Goal: Information Seeking & Learning: Find specific fact

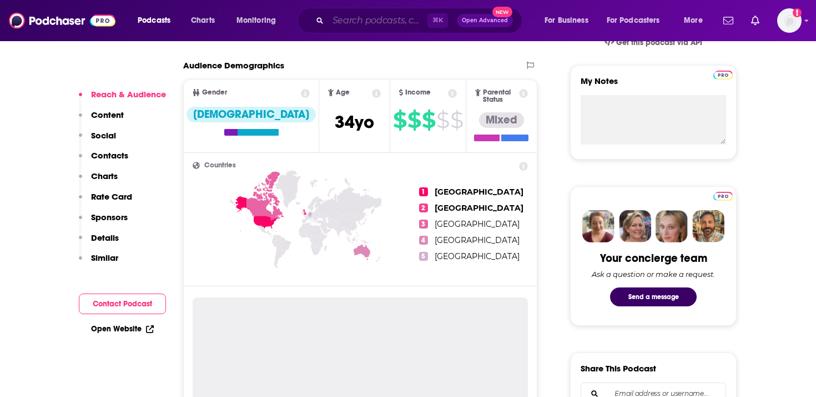
click at [334, 26] on input "Search podcasts, credits, & more..." at bounding box center [377, 21] width 99 height 18
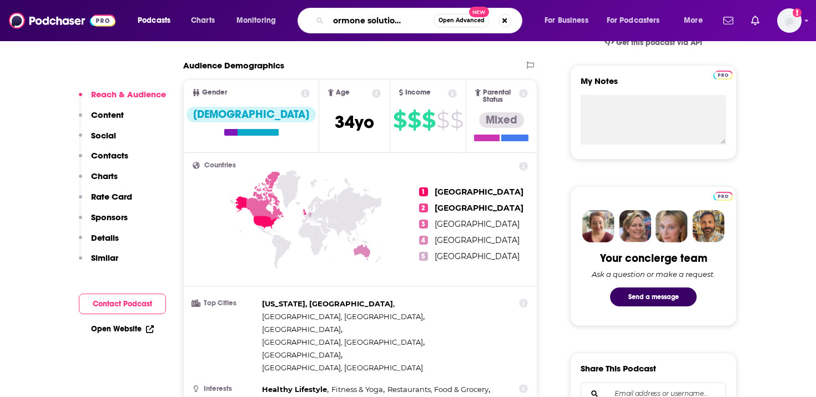
scroll to position [0, 34]
type input "the hormone solution with [PERSON_NAME]"
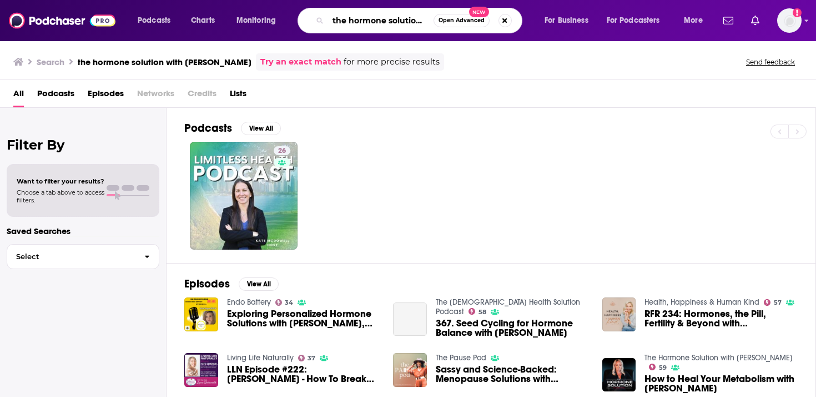
click at [417, 22] on input "the hormone solution with [PERSON_NAME]" at bounding box center [381, 21] width 106 height 18
drag, startPoint x: 424, startPoint y: 23, endPoint x: 551, endPoint y: 23, distance: 126.6
click at [551, 23] on div "Podcasts Charts Monitoring the hormone solution with [PERSON_NAME] Open Advance…" at bounding box center [422, 21] width 584 height 26
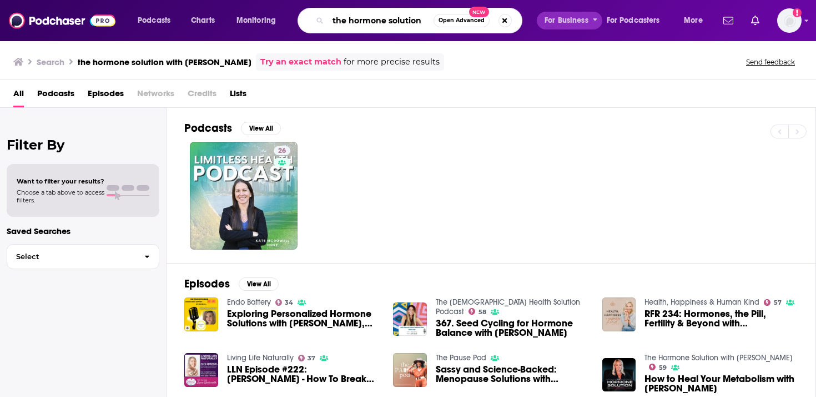
type input "the hormone solution"
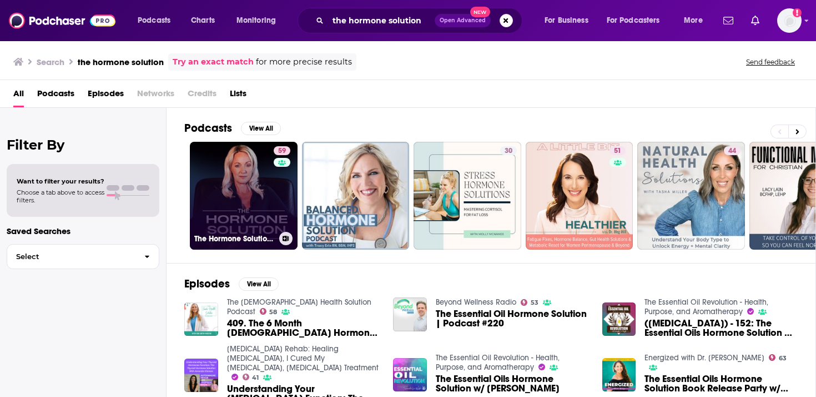
click at [249, 193] on link "59 The Hormone Solution with [PERSON_NAME]" at bounding box center [244, 196] width 108 height 108
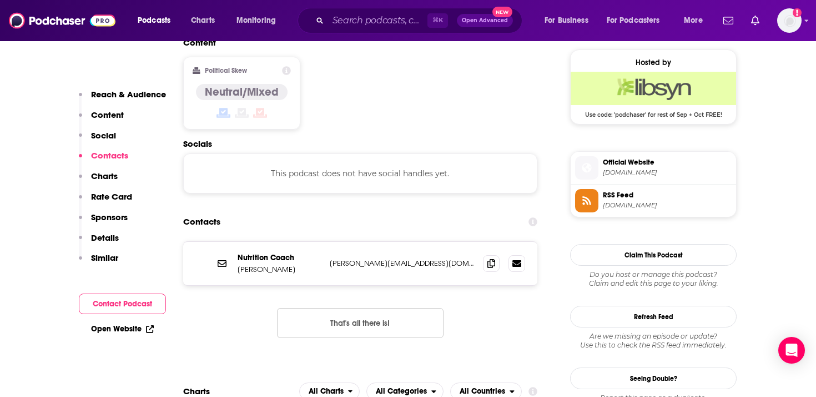
scroll to position [892, 0]
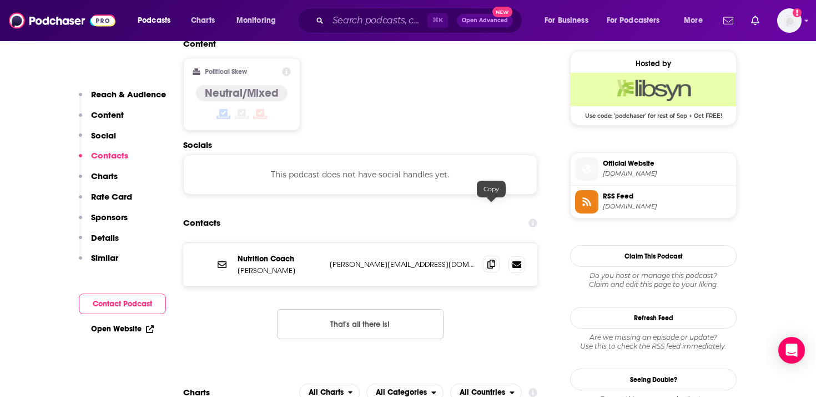
click at [492, 259] on icon at bounding box center [492, 263] width 8 height 9
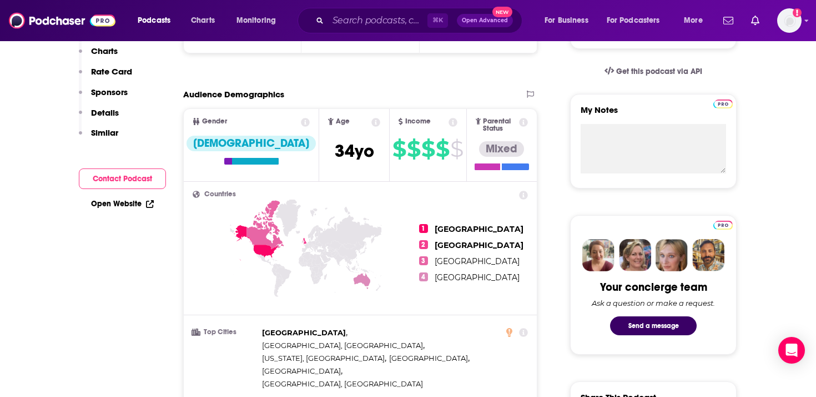
scroll to position [0, 0]
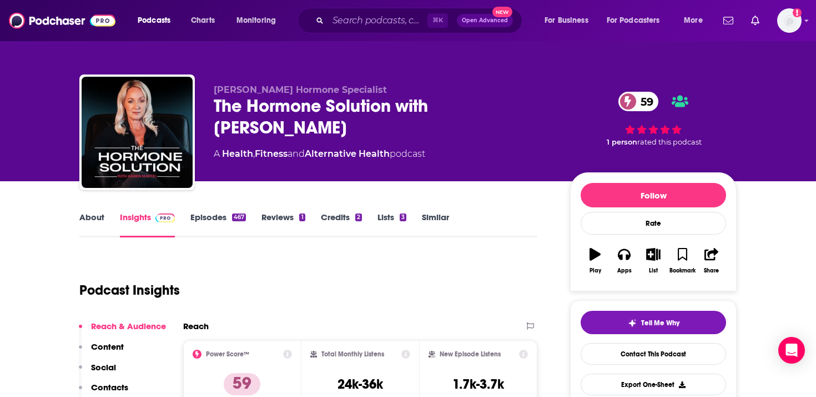
click at [96, 215] on link "About" at bounding box center [91, 225] width 25 height 26
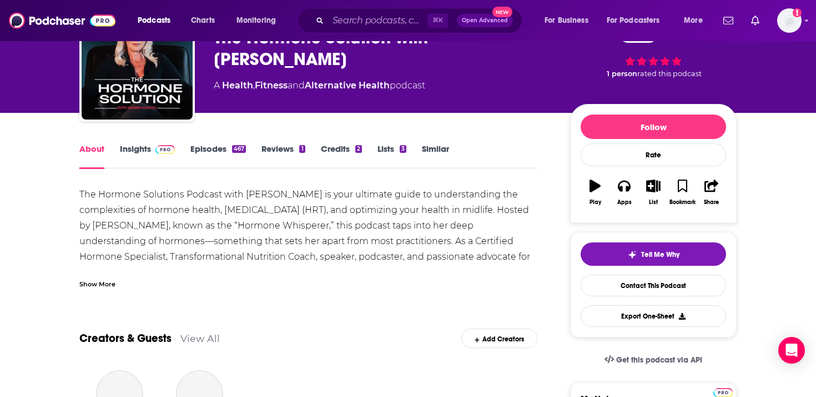
scroll to position [68, 0]
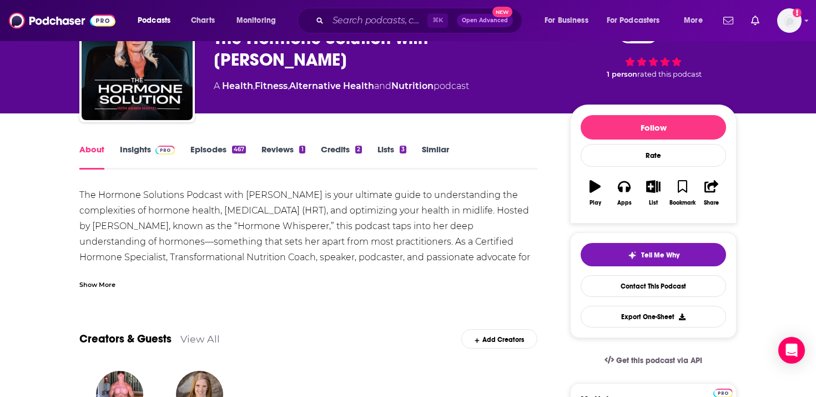
click at [107, 288] on div "Show More" at bounding box center [97, 283] width 36 height 11
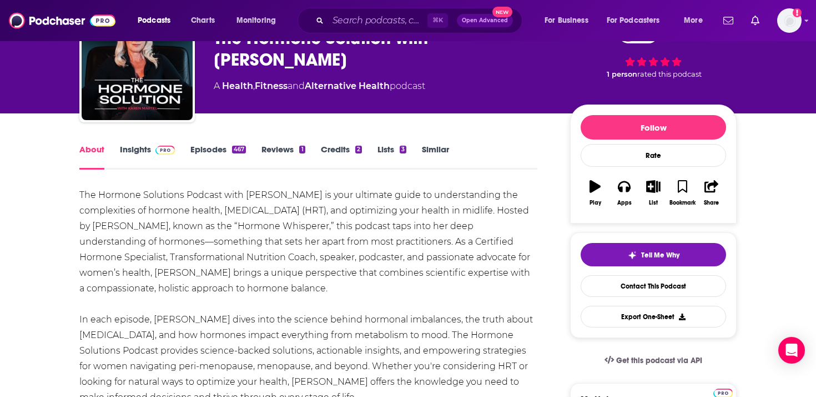
drag, startPoint x: 329, startPoint y: 287, endPoint x: 62, endPoint y: 185, distance: 285.8
copy div "The Hormone Solutions Podcast with [PERSON_NAME] is your ultimate guide to unde…"
